Goal: Transaction & Acquisition: Purchase product/service

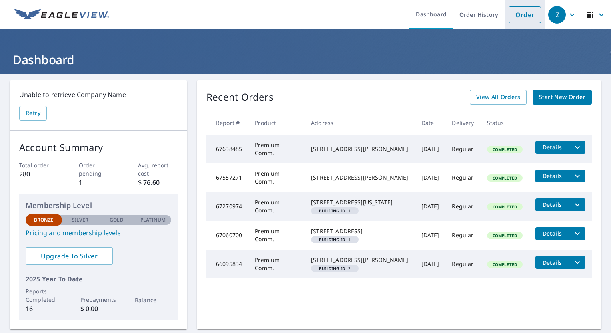
click at [519, 16] on link "Order" at bounding box center [524, 14] width 32 height 17
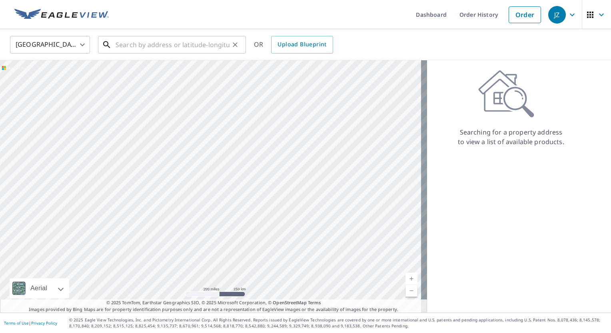
click at [199, 43] on input "text" at bounding box center [173, 45] width 114 height 22
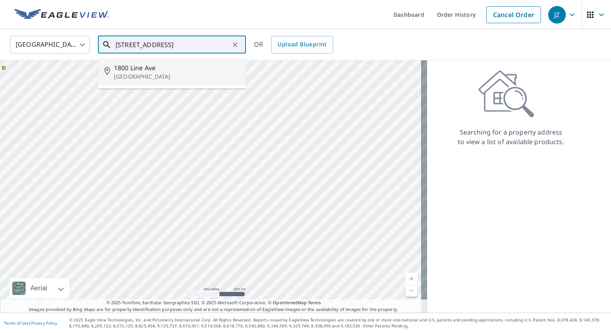
click at [136, 68] on span "1800 Line Ave" at bounding box center [177, 68] width 126 height 10
type input "[STREET_ADDRESS]"
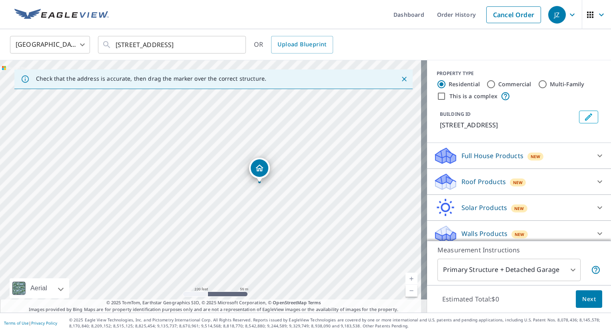
drag, startPoint x: 210, startPoint y: 170, endPoint x: 259, endPoint y: 167, distance: 48.9
drag, startPoint x: 189, startPoint y: 202, endPoint x: 393, endPoint y: 197, distance: 203.9
click at [393, 197] on div "[STREET_ADDRESS]" at bounding box center [213, 186] width 427 height 253
drag, startPoint x: 216, startPoint y: 242, endPoint x: 257, endPoint y: 211, distance: 51.6
click at [257, 211] on div "[STREET_ADDRESS]" at bounding box center [213, 186] width 427 height 253
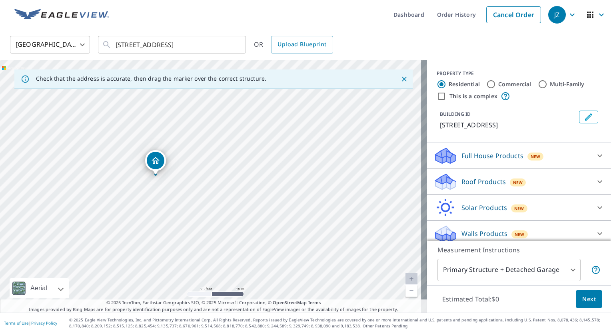
drag, startPoint x: 244, startPoint y: 141, endPoint x: 245, endPoint y: 199, distance: 58.0
click at [245, 199] on div "[STREET_ADDRESS]" at bounding box center [213, 186] width 427 height 253
drag, startPoint x: 156, startPoint y: 159, endPoint x: 149, endPoint y: 166, distance: 9.6
click at [487, 84] on input "Commercial" at bounding box center [491, 85] width 10 height 10
radio input "true"
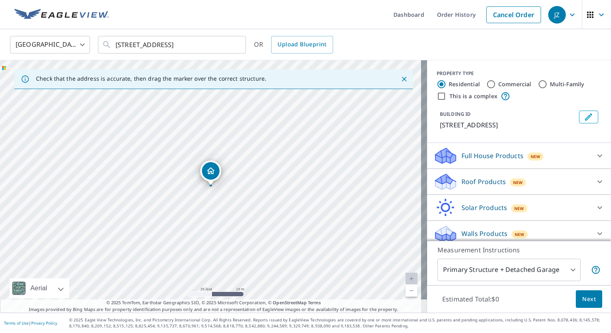
type input "4"
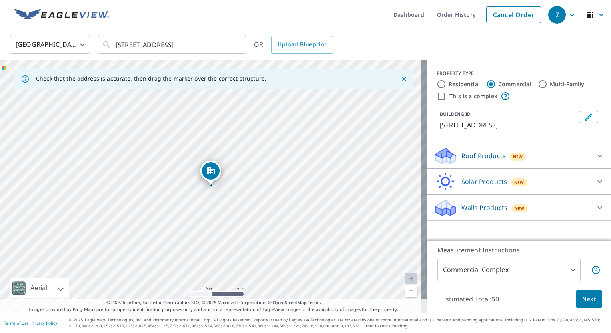
click at [595, 156] on icon at bounding box center [600, 156] width 10 height 10
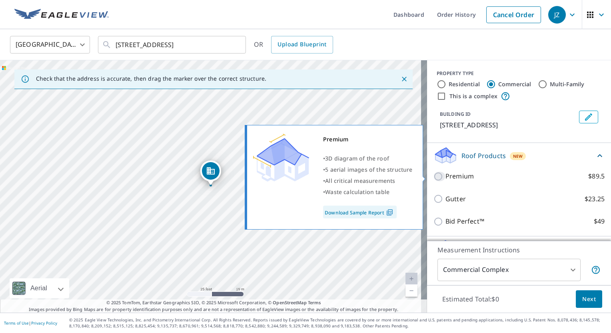
click at [433, 177] on input "Premium $89.5" at bounding box center [439, 177] width 12 height 10
checkbox input "true"
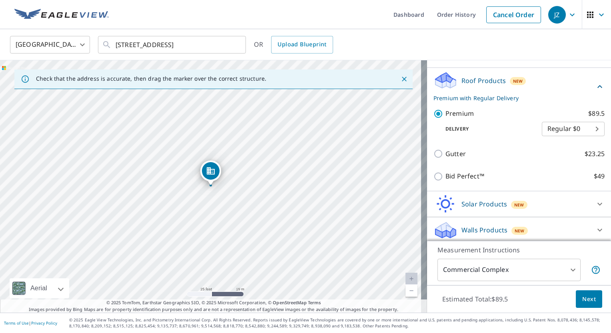
scroll to position [77, 0]
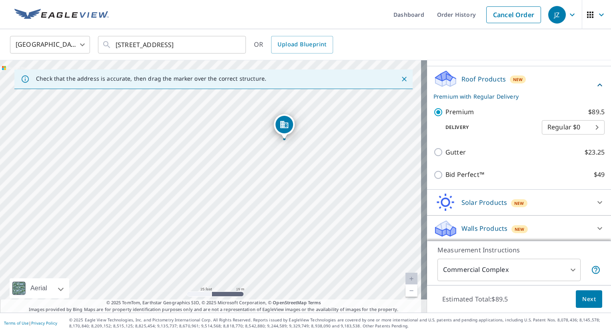
drag, startPoint x: 270, startPoint y: 239, endPoint x: 346, endPoint y: 192, distance: 89.2
click at [346, 192] on div "[STREET_ADDRESS]" at bounding box center [213, 186] width 427 height 253
drag, startPoint x: 385, startPoint y: 162, endPoint x: 282, endPoint y: 234, distance: 125.8
click at [282, 234] on div "[STREET_ADDRESS]" at bounding box center [213, 186] width 427 height 253
click at [582, 299] on span "Next" at bounding box center [589, 300] width 14 height 10
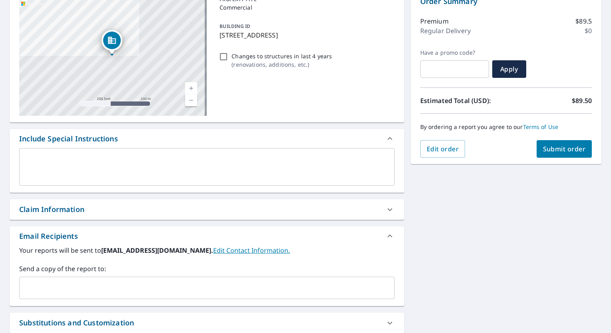
scroll to position [40, 0]
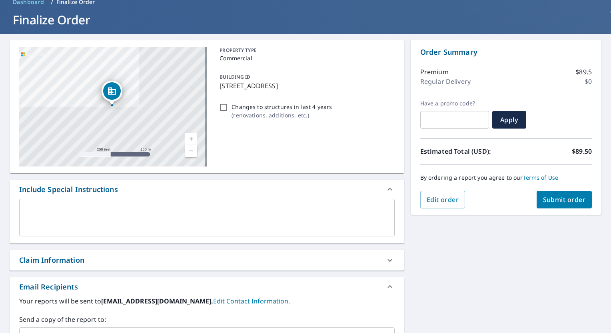
click at [560, 201] on span "Submit order" at bounding box center [564, 199] width 43 height 9
